Goal: Task Accomplishment & Management: Complete application form

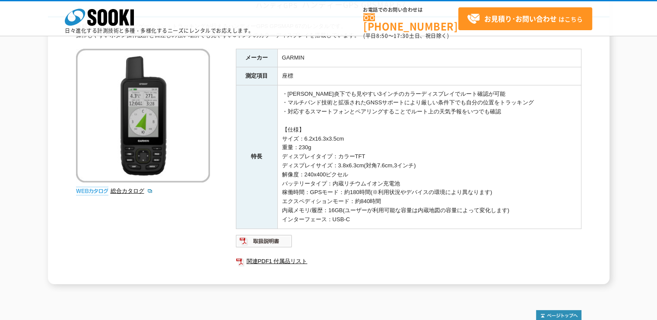
scroll to position [86, 0]
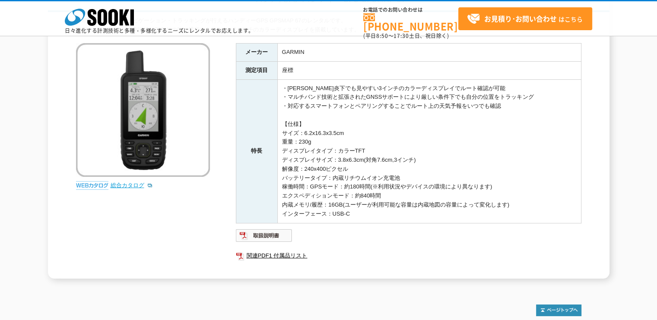
click at [133, 185] on link "総合カタログ" at bounding box center [132, 185] width 42 height 6
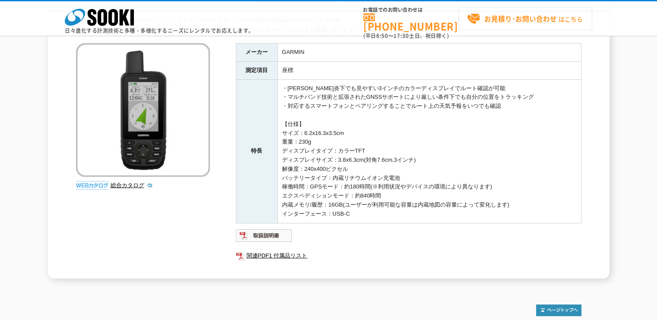
click at [546, 18] on strong "お見積り･お問い合わせ" at bounding box center [520, 18] width 73 height 10
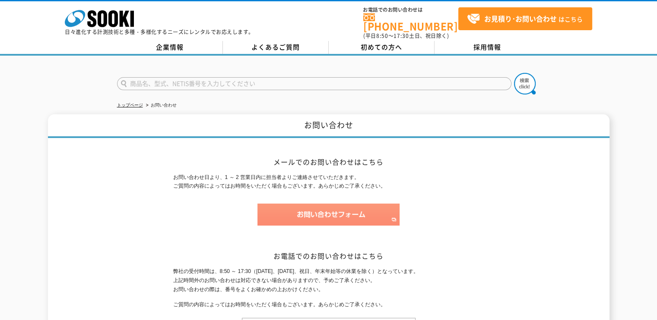
click at [337, 211] on img at bounding box center [328, 215] width 142 height 22
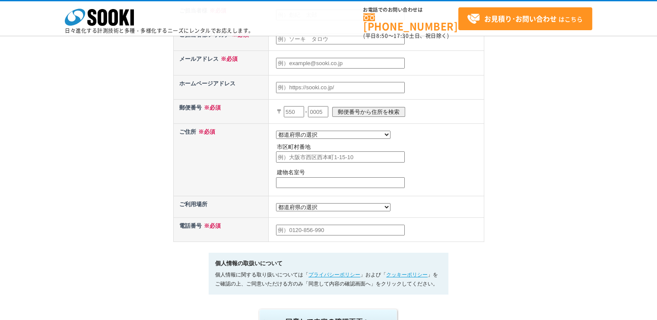
scroll to position [173, 0]
